Goal: Use online tool/utility

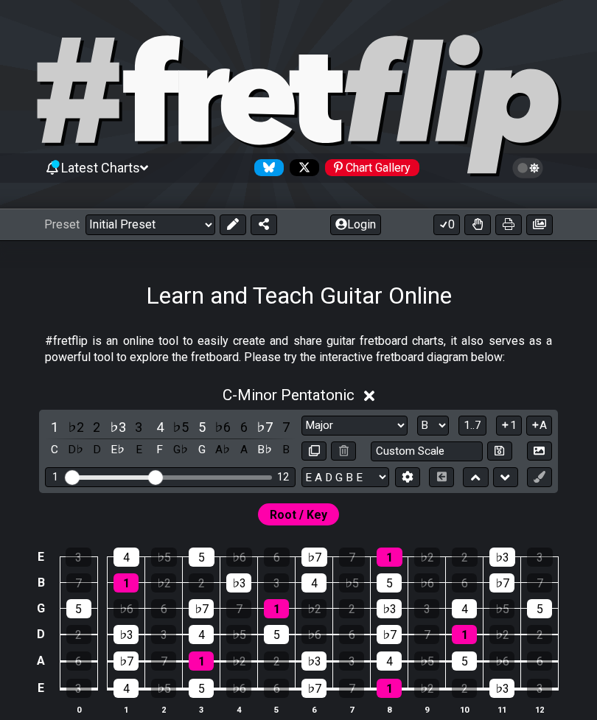
select select "Major"
select select "G"
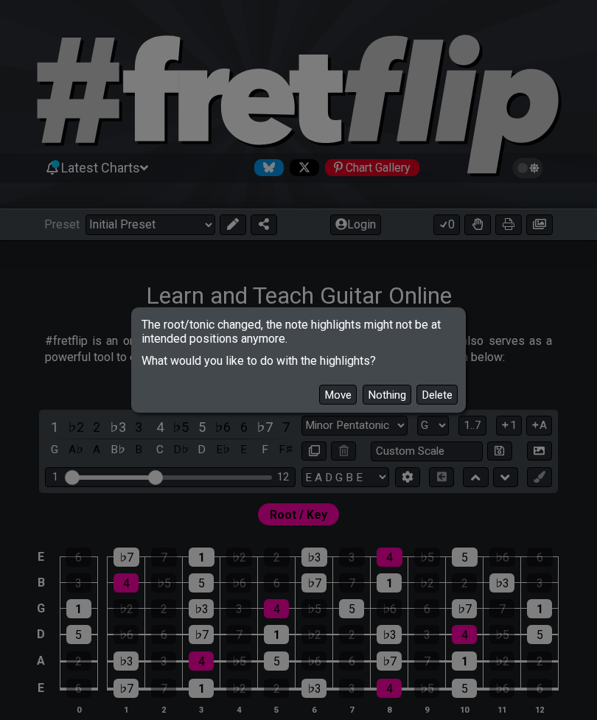
click at [447, 403] on button "Delete" at bounding box center [436, 395] width 41 height 20
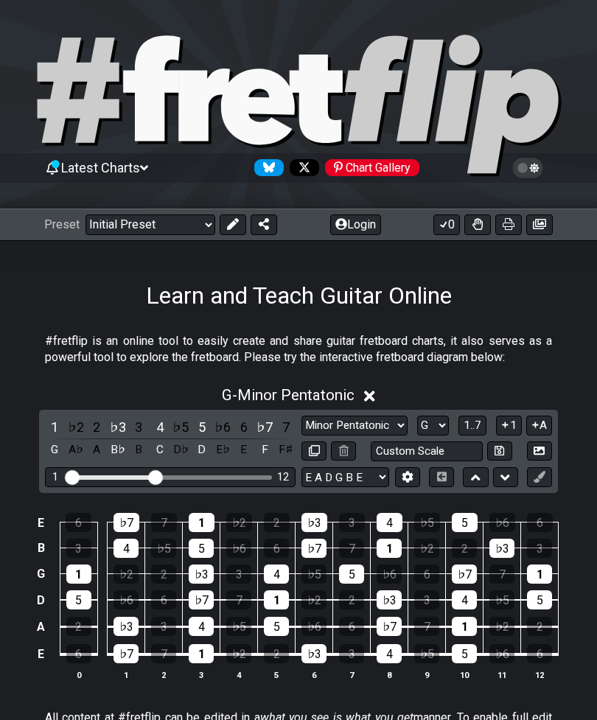
click at [379, 426] on select "Minor Pentatonic Click to edit Minor Pentatonic Major Pentatonic Minor Blues Ma…" at bounding box center [354, 425] width 106 height 20
select select "Sym. Dim. / Half-Whole"
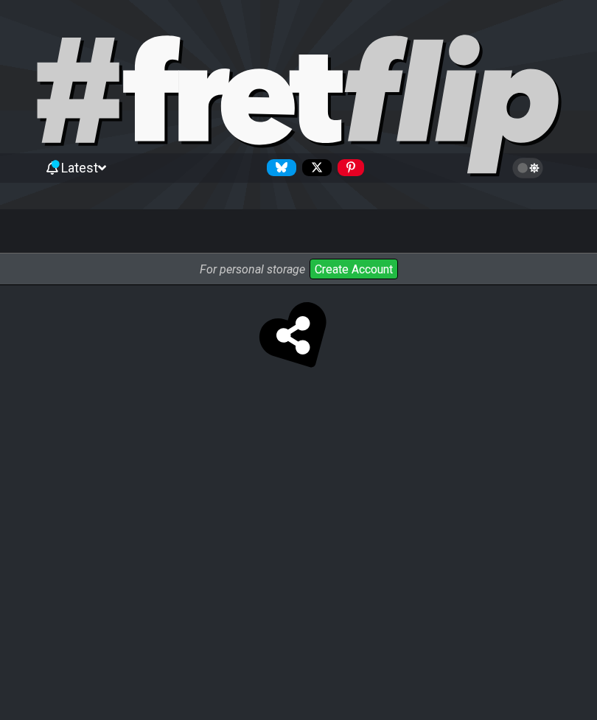
select select "Sym. Dim. / Half-Whole"
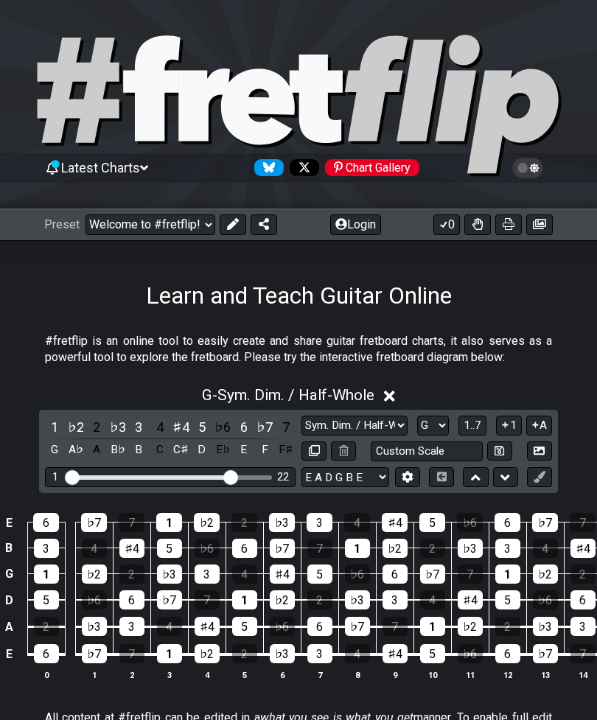
click at [431, 433] on select "A♭ A A♯ B♭ B C C♯ D♭ D D♯ E♭ E F F♯ G♭ G G♯" at bounding box center [433, 425] width 32 height 20
select select "D"
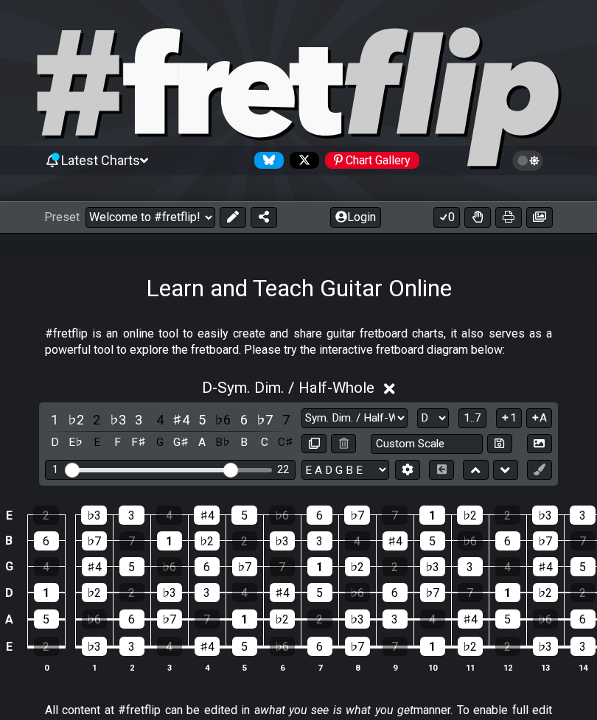
scroll to position [17, 0]
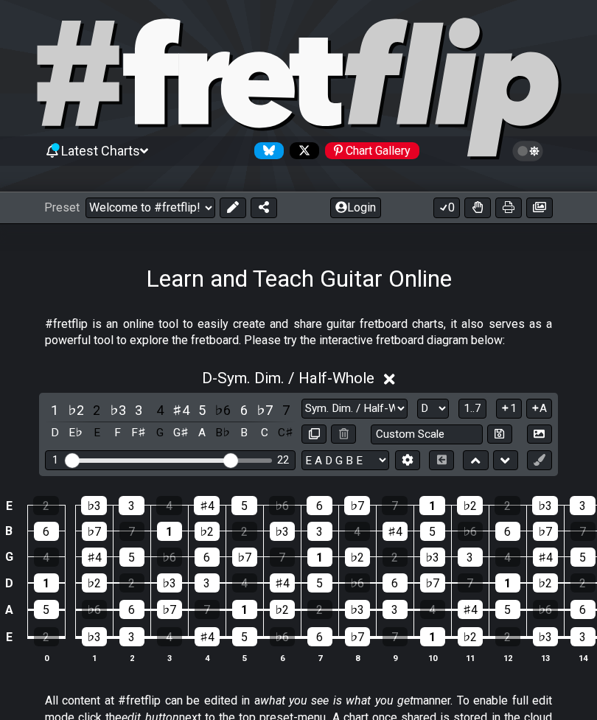
click at [545, 466] on button at bounding box center [539, 460] width 25 height 20
click at [544, 459] on icon at bounding box center [538, 459] width 11 height 11
click at [544, 463] on icon at bounding box center [538, 459] width 11 height 11
click at [239, 202] on button at bounding box center [233, 207] width 27 height 21
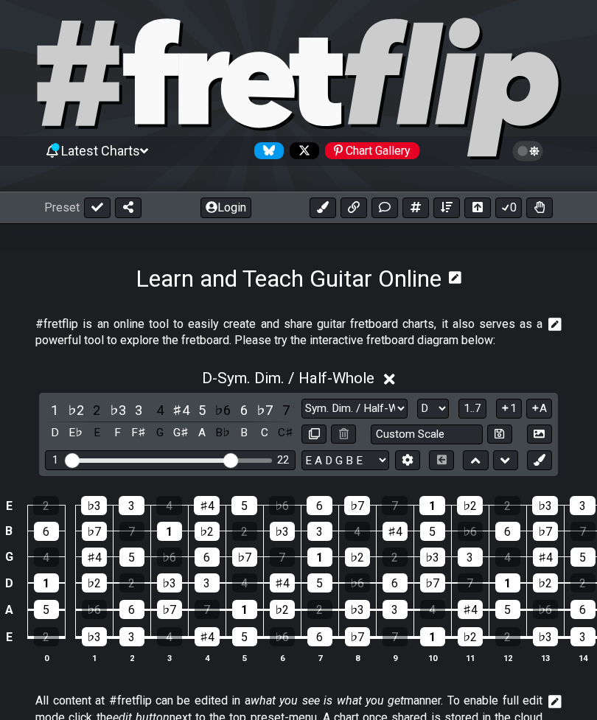
click at [547, 458] on button at bounding box center [539, 460] width 25 height 20
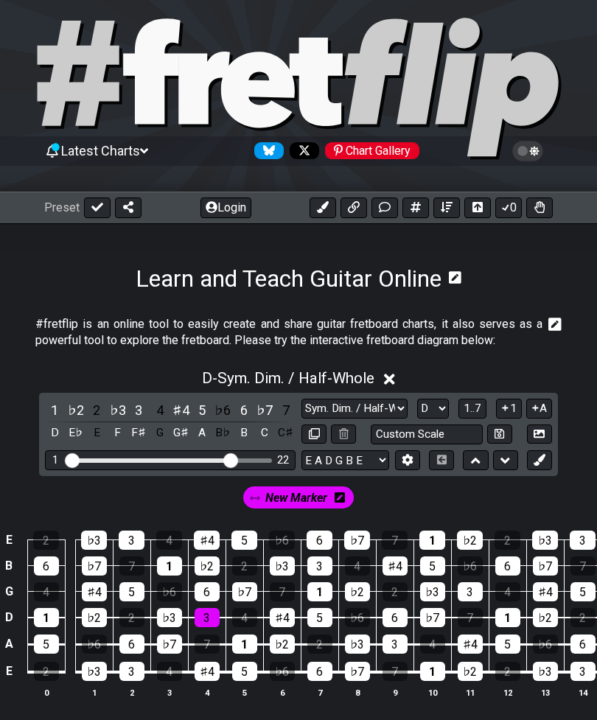
click at [214, 617] on div "3" at bounding box center [206, 617] width 25 height 19
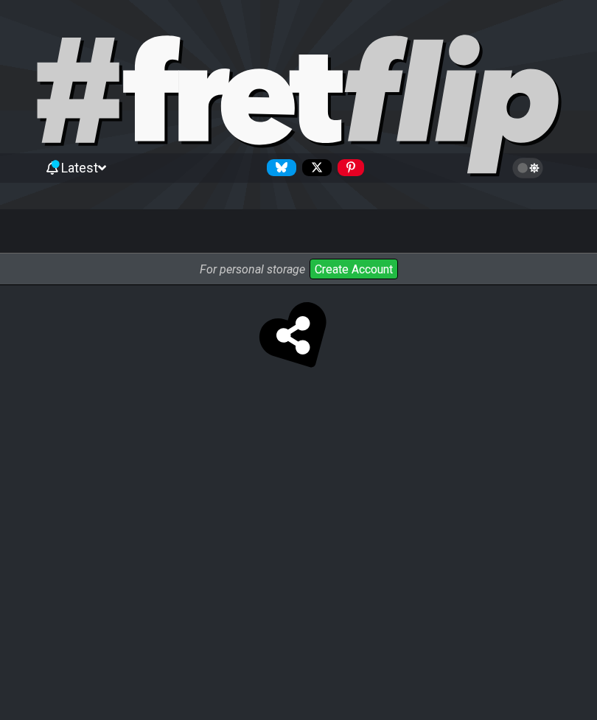
select select "Sym. Dim. / Half-Whole"
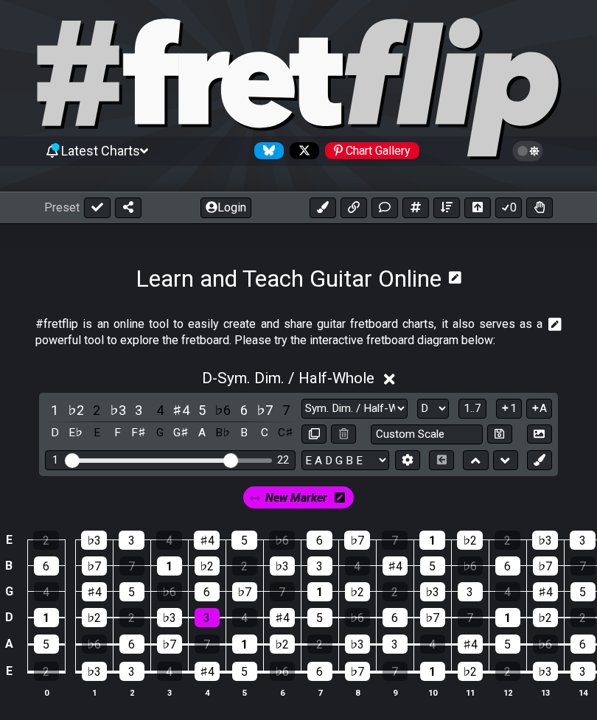
scroll to position [0, 0]
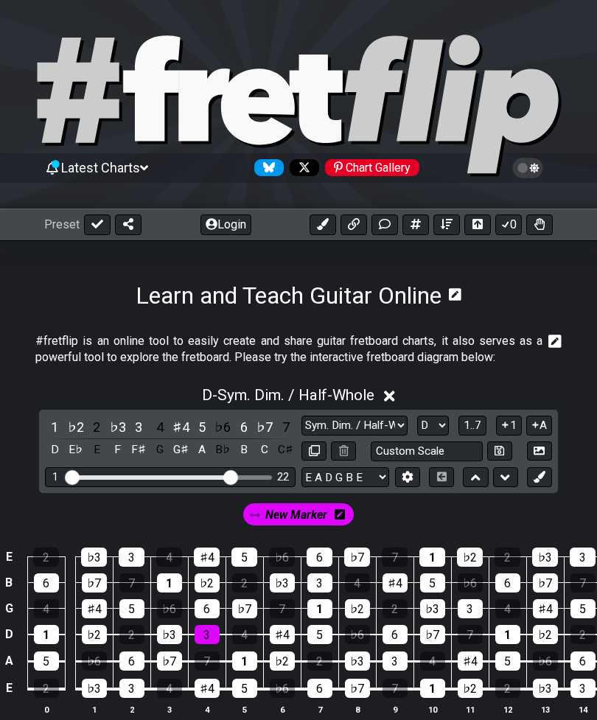
click at [435, 427] on select "A♭ A A♯ B♭ B C C♯ D♭ D D♯ E♭ E F F♯ G♭ G G♯" at bounding box center [433, 425] width 32 height 20
select select "C"
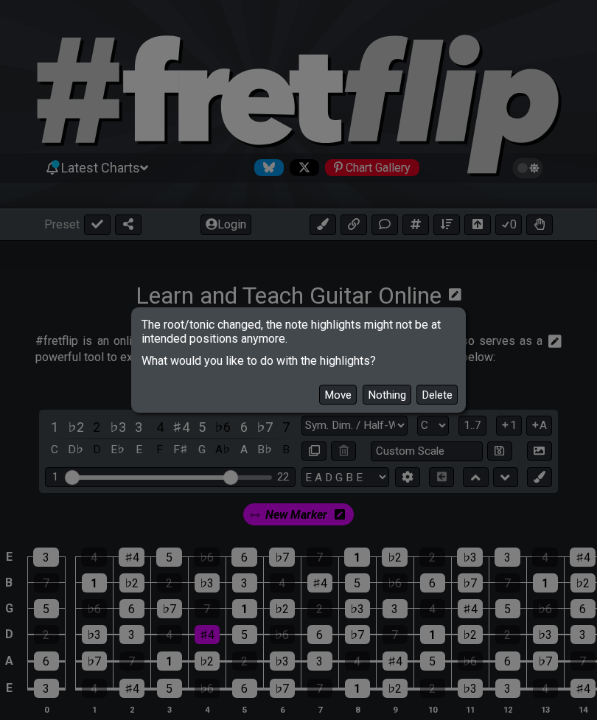
click at [440, 404] on button "Delete" at bounding box center [436, 395] width 41 height 20
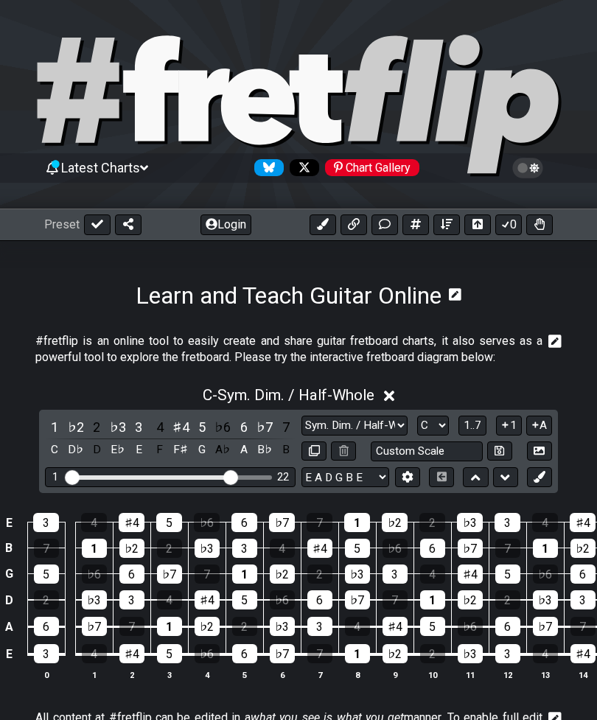
click at [376, 431] on select "Minor Pentatonic Click to edit Minor Pentatonic Major Pentatonic Minor Blues Ma…" at bounding box center [354, 425] width 106 height 20
select select "Major / [PERSON_NAME]"
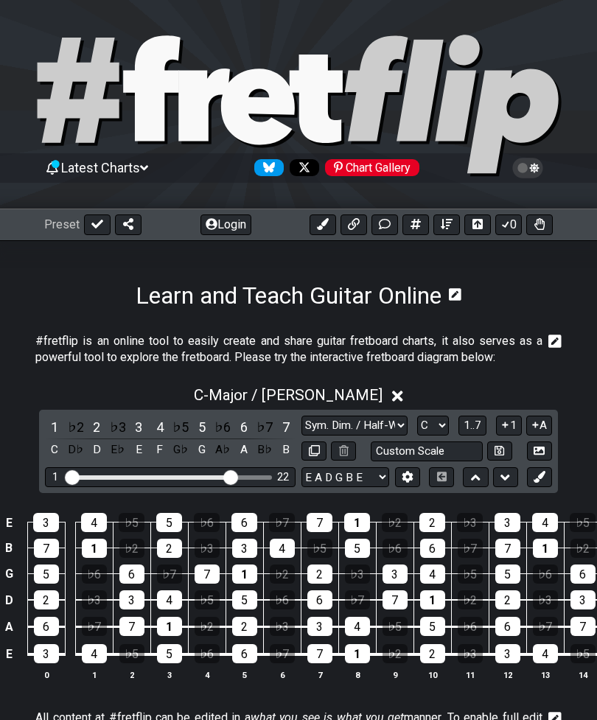
click at [172, 427] on div "♭5" at bounding box center [180, 427] width 19 height 20
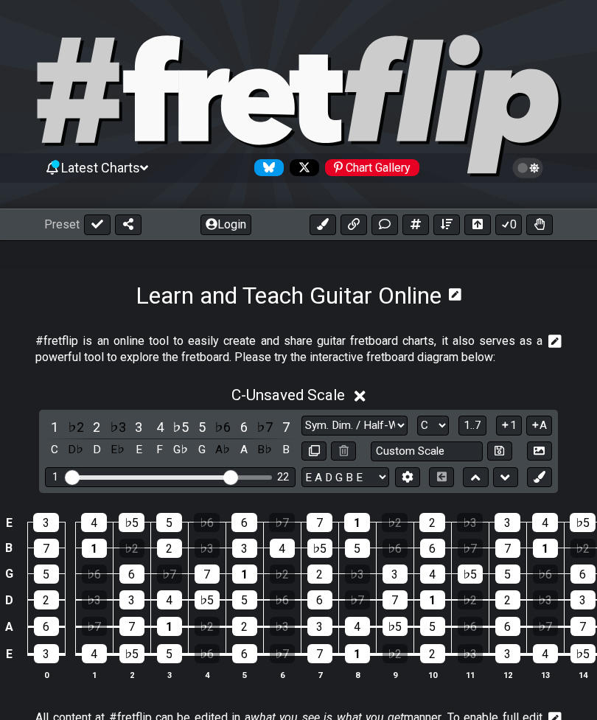
click at [177, 429] on div "♭5" at bounding box center [180, 427] width 19 height 20
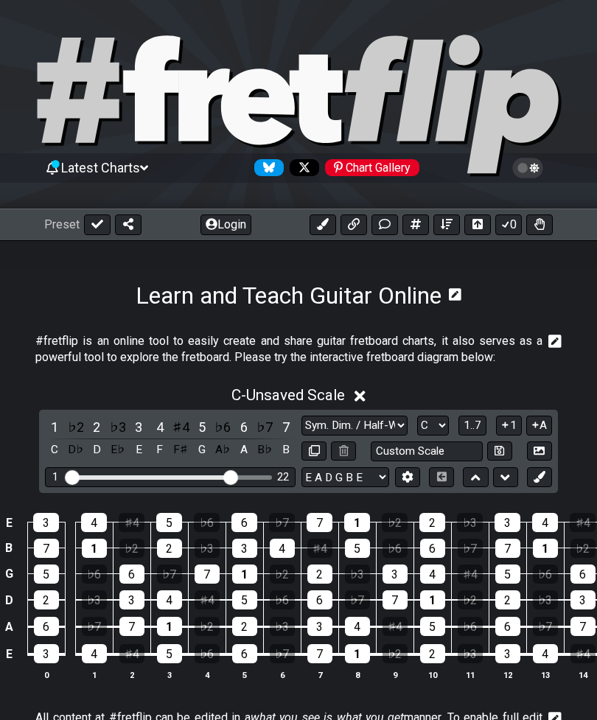
click at [217, 430] on div "♭6" at bounding box center [222, 427] width 19 height 20
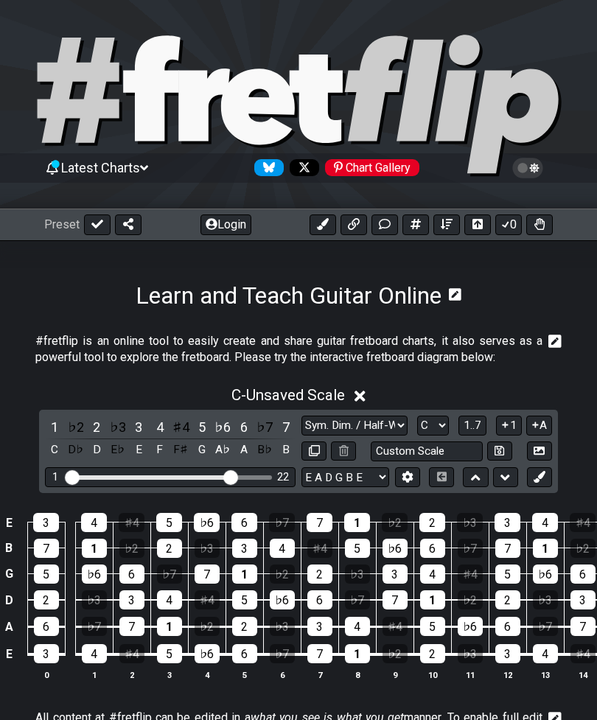
click at [224, 440] on div "A♭" at bounding box center [222, 450] width 19 height 20
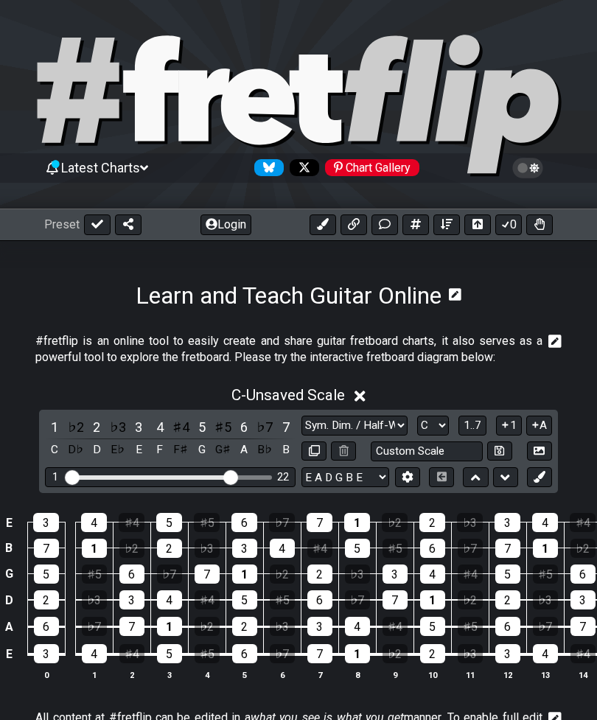
click at [228, 429] on div "♯5" at bounding box center [222, 427] width 19 height 20
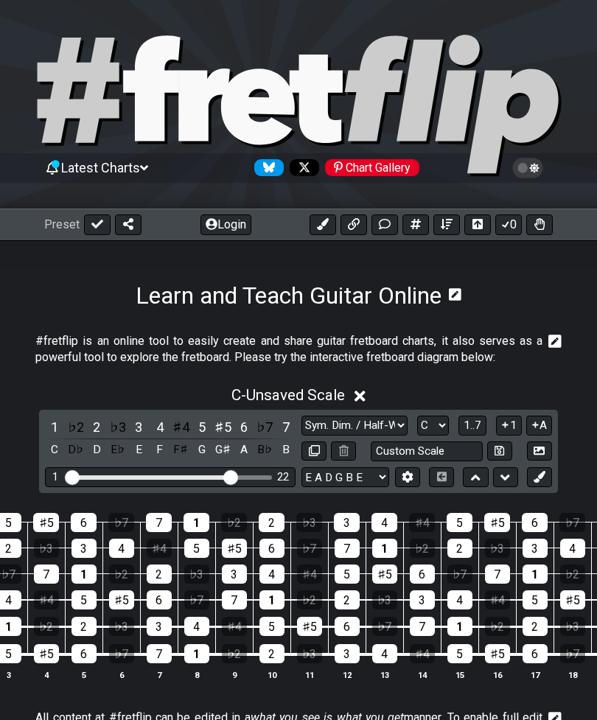
scroll to position [0, 175]
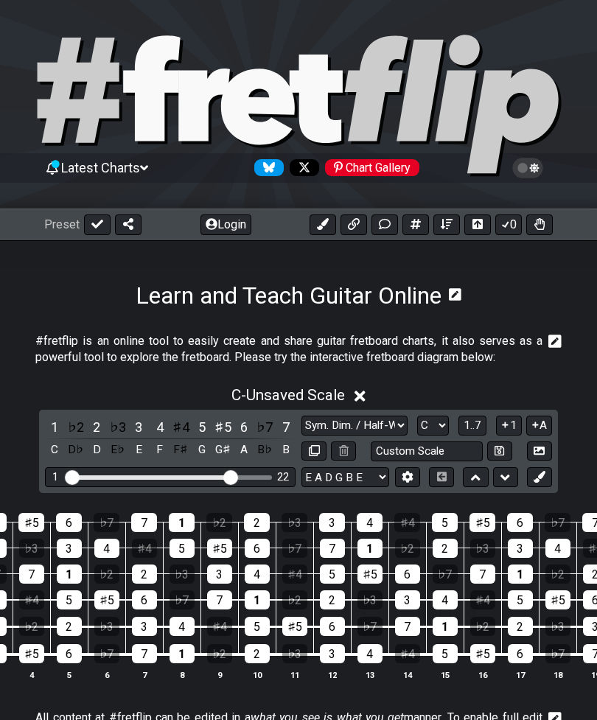
click at [546, 485] on button at bounding box center [539, 477] width 25 height 20
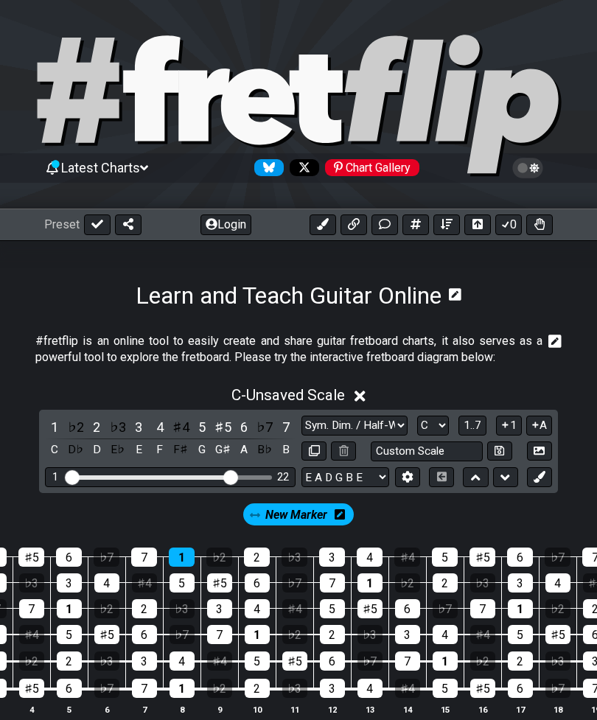
click at [189, 550] on div "1" at bounding box center [182, 556] width 26 height 19
